Goal: Information Seeking & Learning: Find specific page/section

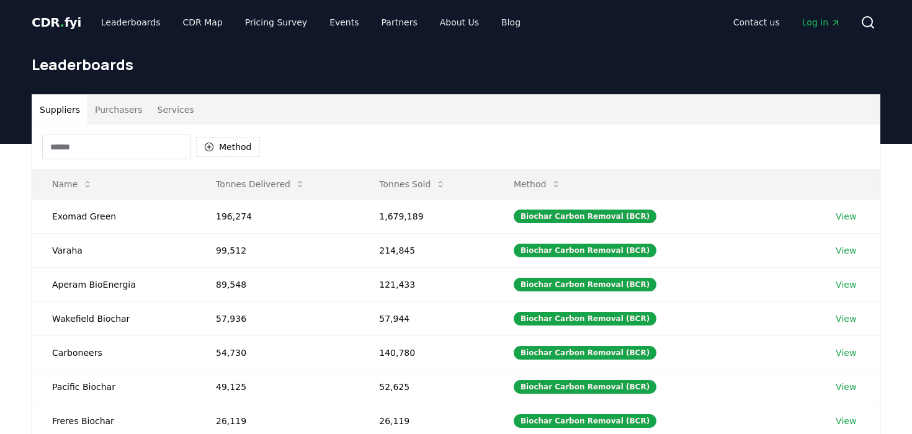
click at [131, 137] on input at bounding box center [116, 147] width 149 height 25
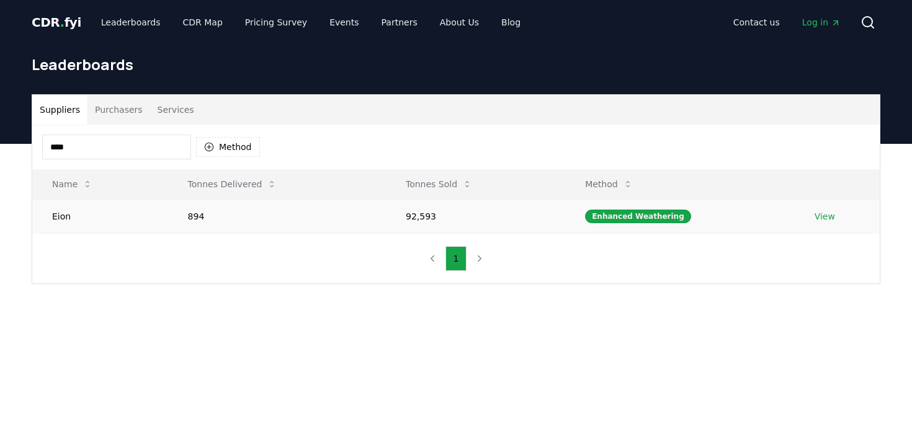
type input "****"
click at [825, 215] on link "View" at bounding box center [825, 216] width 20 height 12
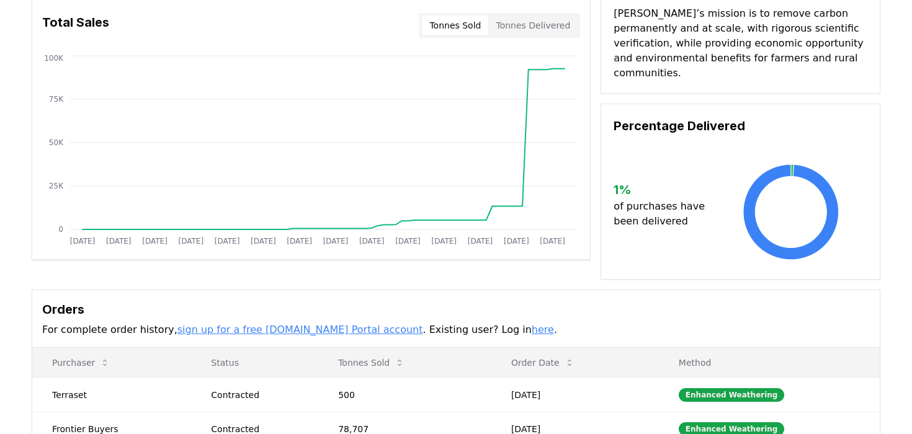
scroll to position [241, 0]
